Goal: Find specific page/section: Find specific page/section

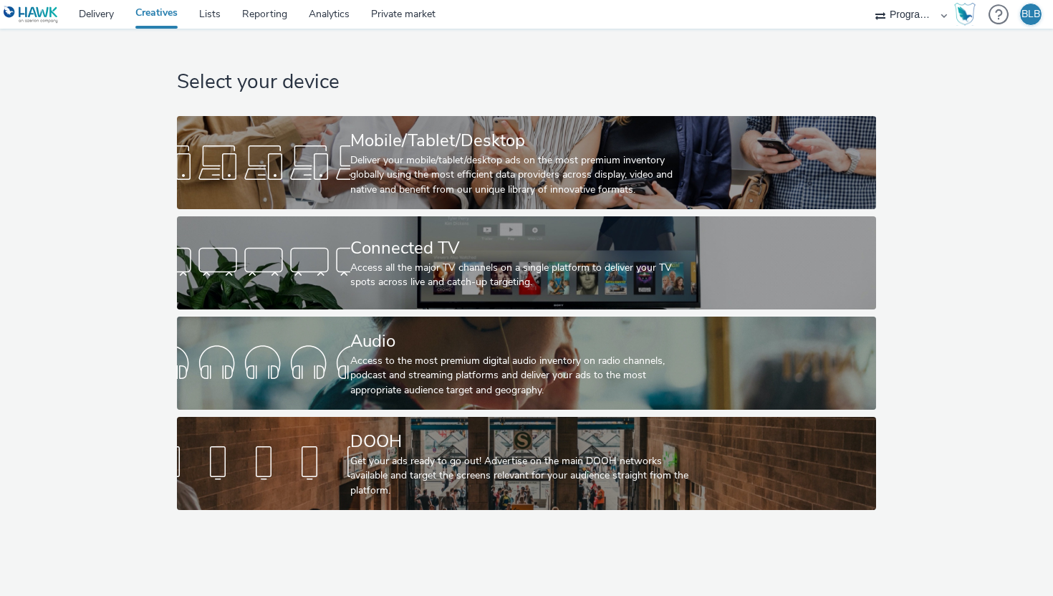
click at [903, 14] on select "Programmatic 360" at bounding box center [911, 14] width 86 height 29
click at [879, 16] on div "Programmatic 360" at bounding box center [911, 14] width 86 height 29
click at [940, 19] on div "Programmatic 360" at bounding box center [911, 14] width 86 height 29
click at [923, 18] on select "Programmatic 360" at bounding box center [911, 14] width 86 height 29
click at [1036, 10] on div "BLB" at bounding box center [1030, 14] width 19 height 21
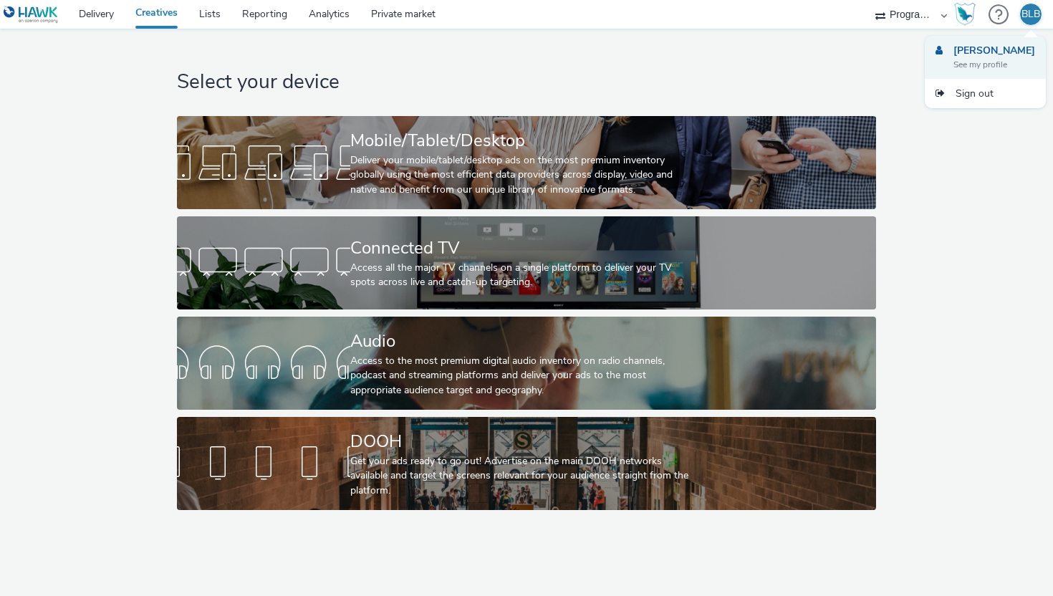
click at [970, 52] on strong "Bjørn Laffrenz Bukholt" at bounding box center [994, 51] width 82 height 14
click at [98, 17] on link "Delivery" at bounding box center [96, 14] width 57 height 29
